Goal: Transaction & Acquisition: Purchase product/service

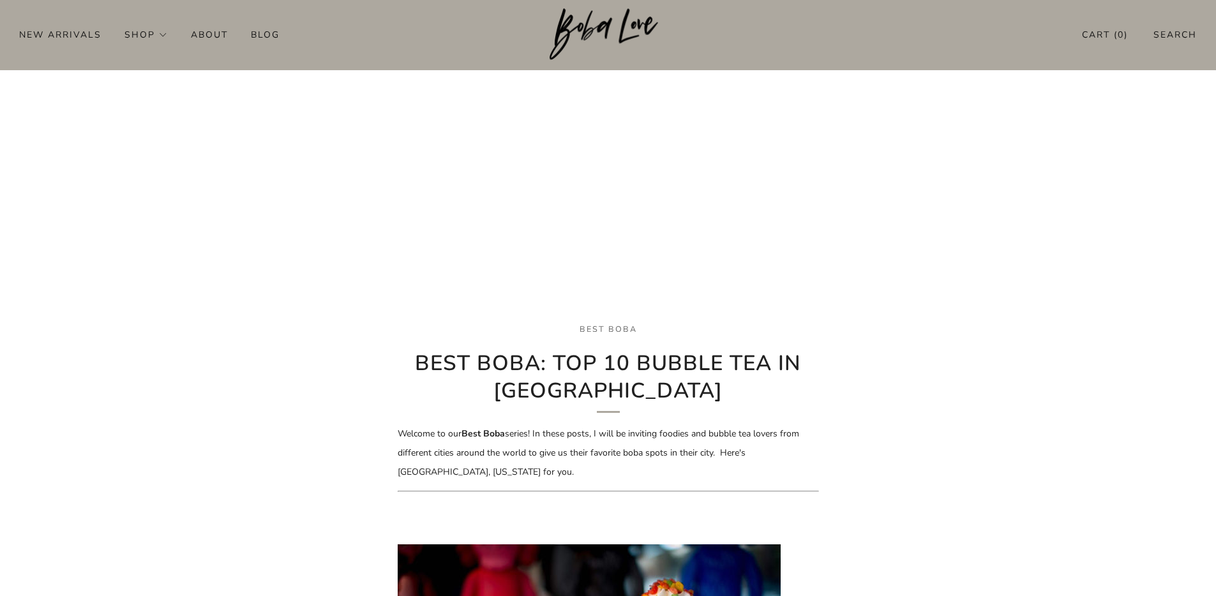
scroll to position [93, 0]
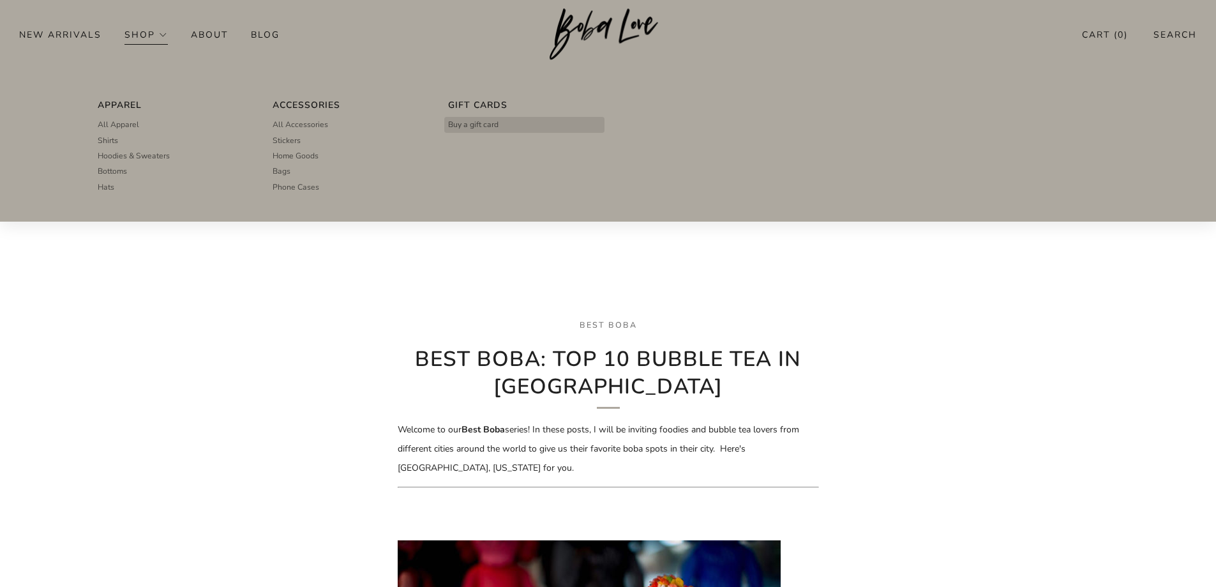
click at [472, 123] on span "Buy a gift card" at bounding box center [473, 124] width 50 height 11
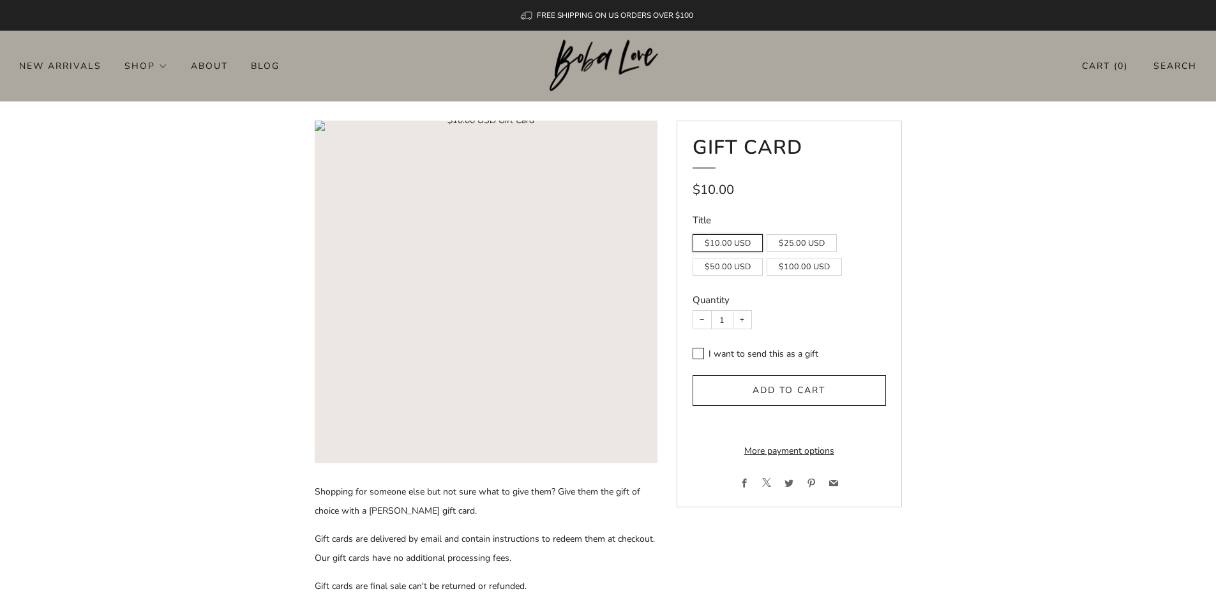
click at [568, 49] on img at bounding box center [608, 66] width 117 height 52
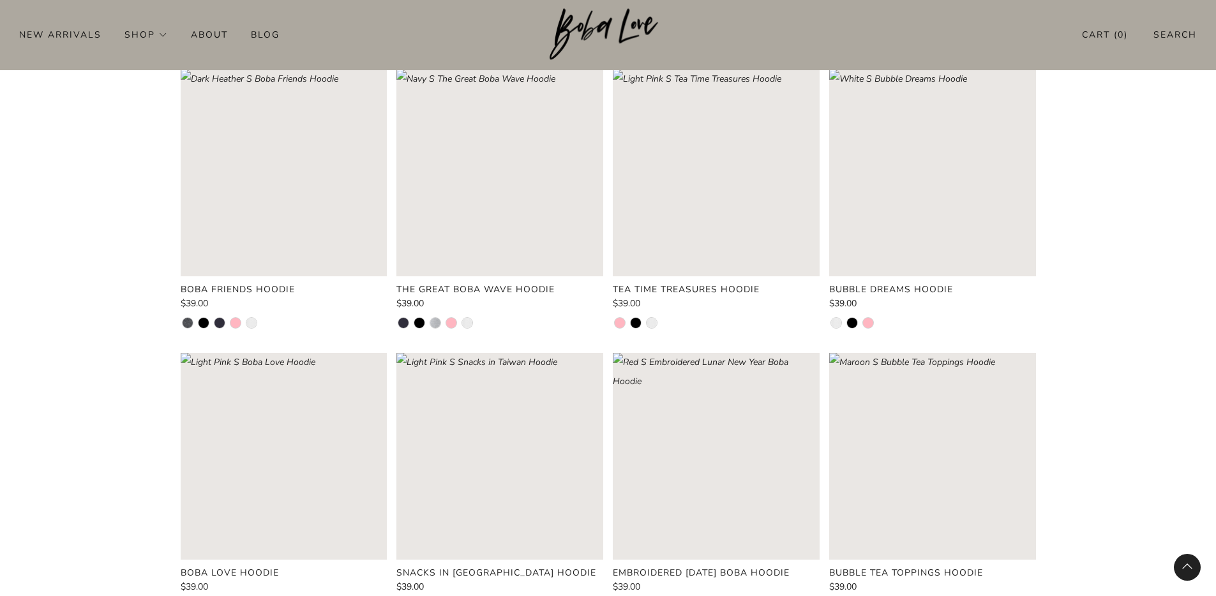
scroll to position [3121, 0]
